Goal: Information Seeking & Learning: Learn about a topic

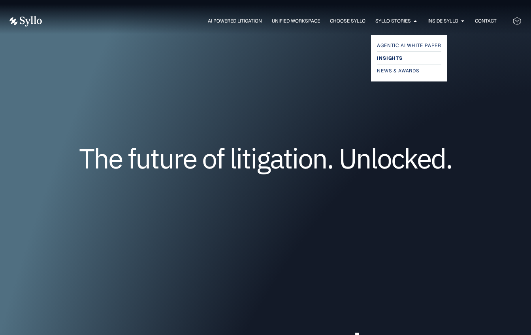
click at [396, 58] on span "Insights" at bounding box center [389, 57] width 25 height 9
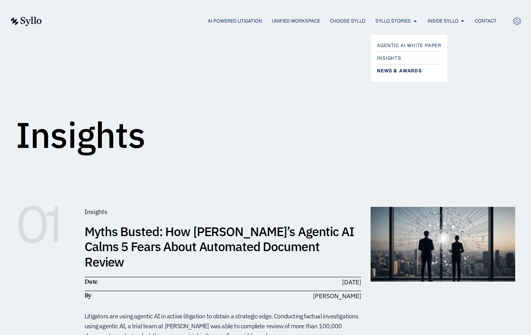
click at [388, 69] on span "News & Awards" at bounding box center [399, 70] width 45 height 9
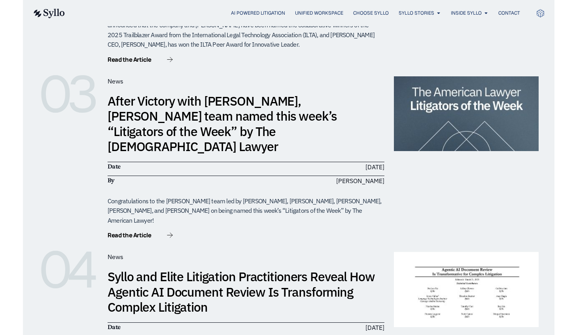
scroll to position [437, 0]
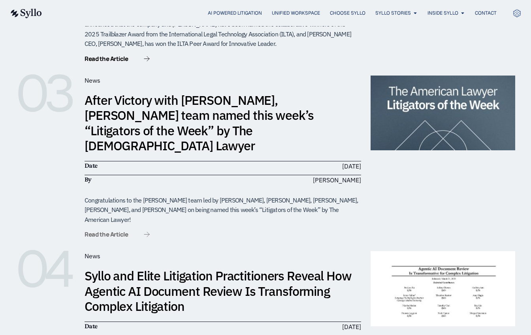
click at [120, 231] on span "Read the Article" at bounding box center [106, 234] width 43 height 6
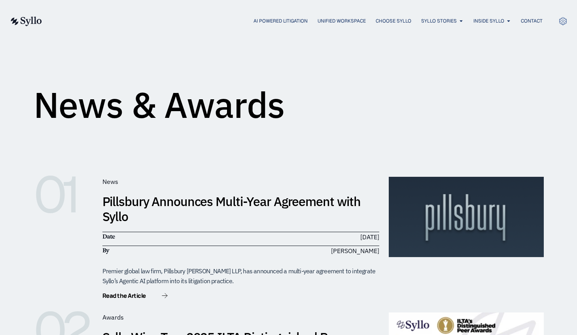
scroll to position [9, 0]
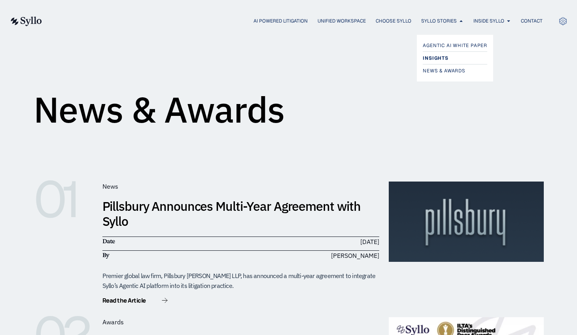
click at [435, 59] on span "Insights" at bounding box center [434, 57] width 25 height 9
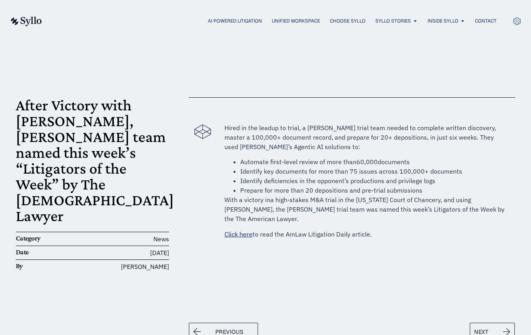
drag, startPoint x: 377, startPoint y: 234, endPoint x: 225, endPoint y: 131, distance: 183.0
click at [225, 131] on div "Hired in the leadup to trial, a Quinn Emanuel trial team needed to complete wri…" at bounding box center [365, 191] width 283 height 137
copy div "Hired in the leadup to trial, a Quinn Emanuel trial team needed to complete wri…"
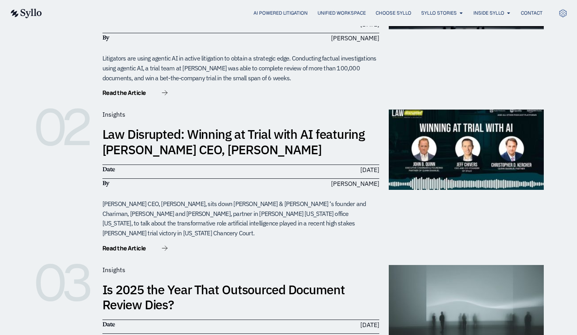
scroll to position [257, 0]
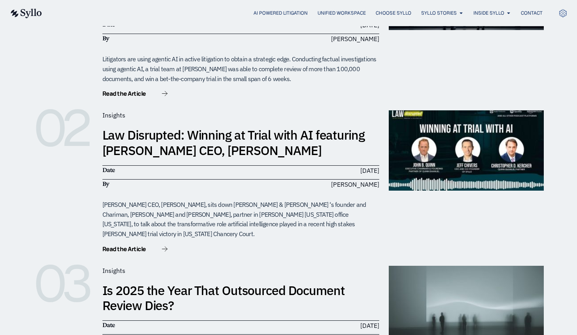
click at [179, 129] on link "Law Disrupted: Winning at Trial with AI featuring Syllo CEO, Jeff Chivers" at bounding box center [233, 142] width 262 height 32
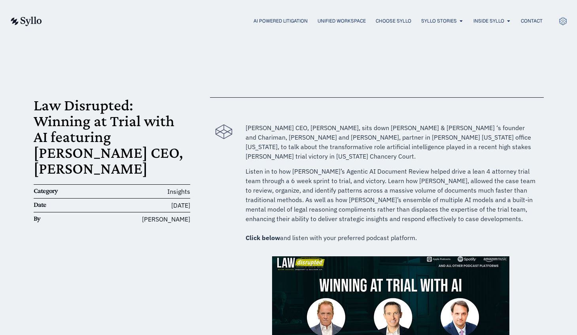
drag, startPoint x: 421, startPoint y: 235, endPoint x: 246, endPoint y: 128, distance: 204.5
click at [246, 128] on div "Syllo CEO, Jeffrey Chivers, sits down Quinn Emanuel Urqhart & Sullivan ‘s found…" at bounding box center [390, 185] width 290 height 125
copy div "Syllo CEO, Jeffrey Chivers, sits down Quinn Emanuel Urqhart & Sullivan ‘s found…"
click at [252, 272] on div at bounding box center [390, 318] width 290 height 125
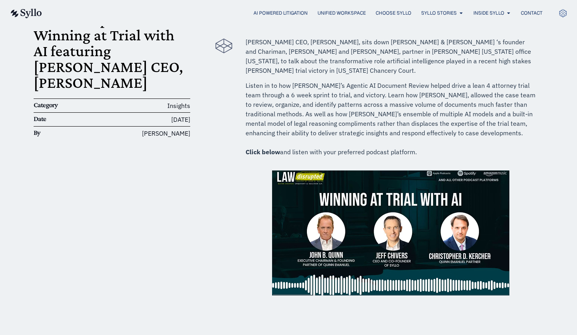
scroll to position [85, 0]
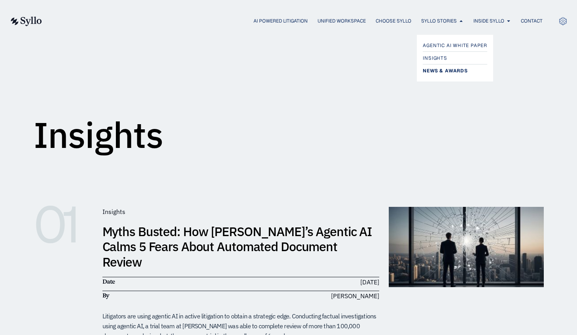
click at [435, 67] on span "News & Awards" at bounding box center [444, 70] width 45 height 9
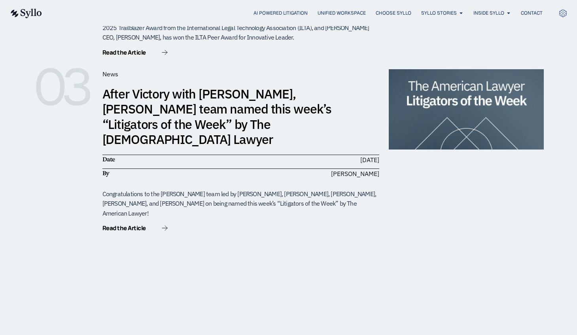
scroll to position [444, 0]
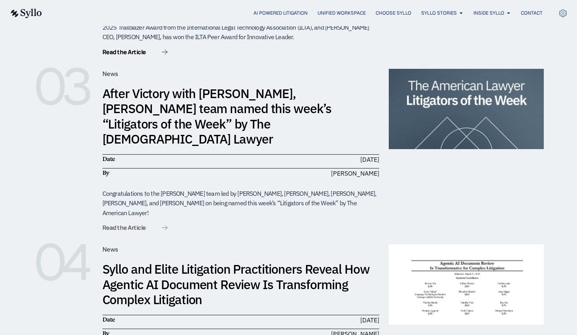
click at [127, 224] on span "Read the Article" at bounding box center [123, 227] width 43 height 6
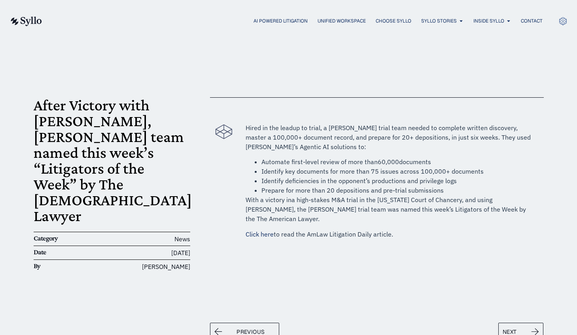
click at [266, 230] on link "Click here" at bounding box center [259, 234] width 28 height 8
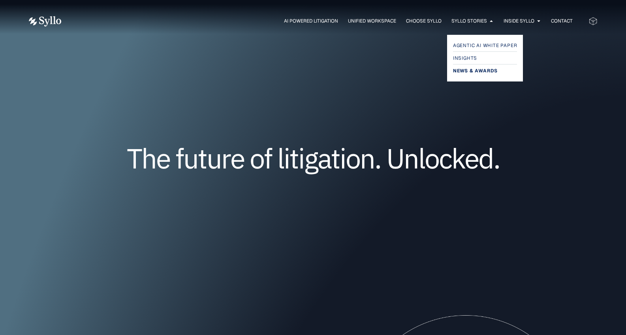
click at [467, 68] on span "News & Awards" at bounding box center [475, 70] width 45 height 9
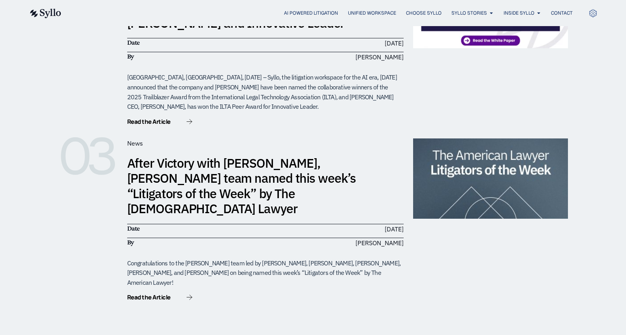
scroll to position [376, 0]
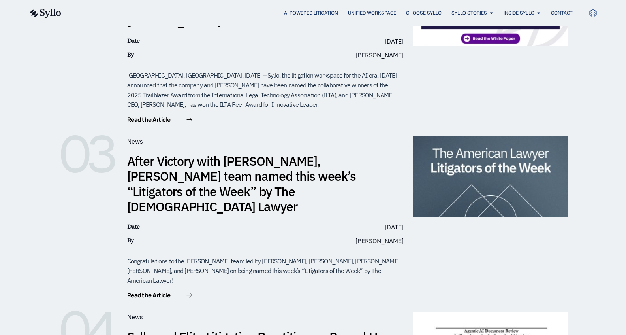
click at [305, 167] on link "After Victory with [PERSON_NAME], [PERSON_NAME] team named this week’s “Litigat…" at bounding box center [241, 184] width 229 height 62
